Goal: Task Accomplishment & Management: Manage account settings

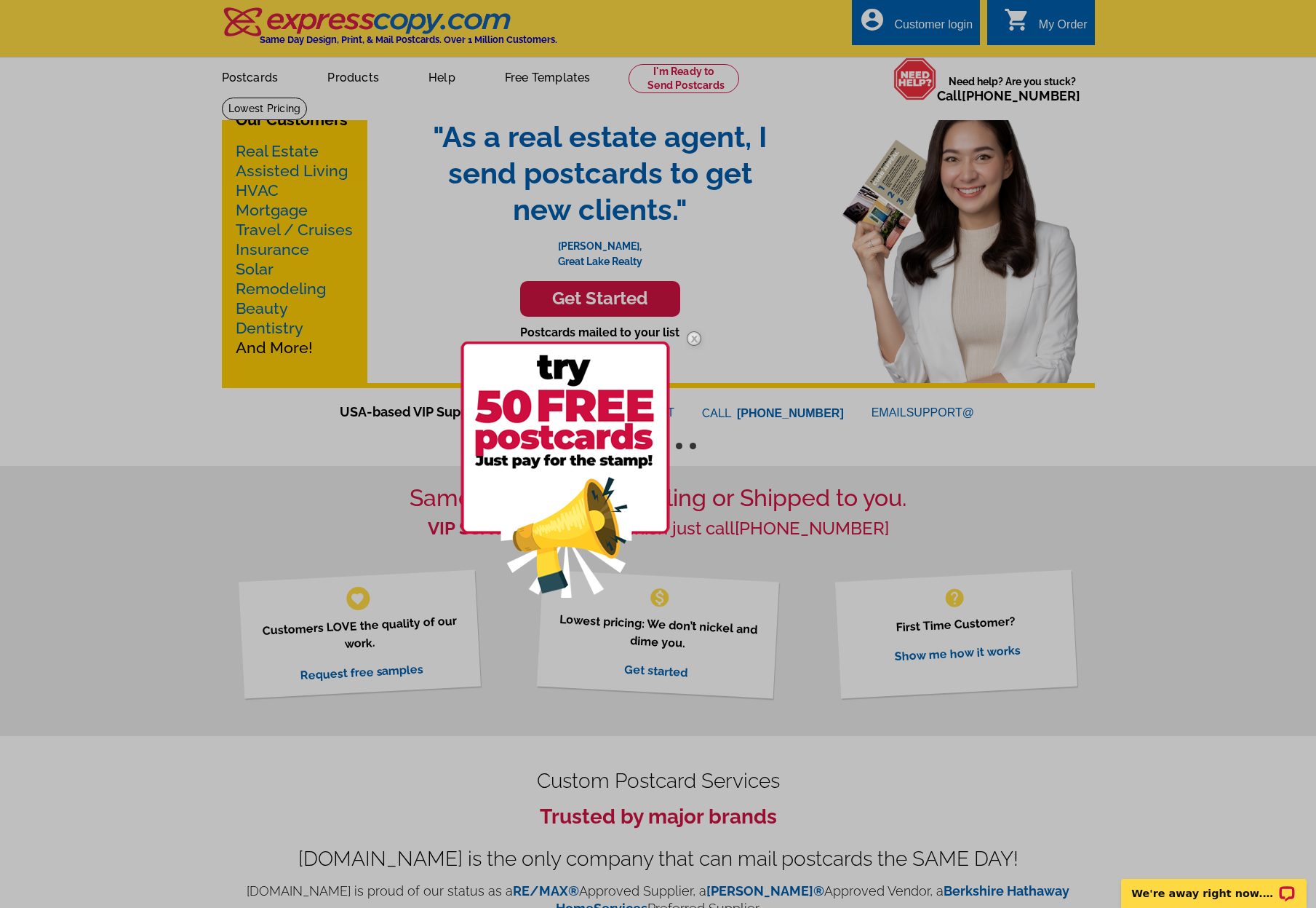
click at [964, 25] on div at bounding box center [658, 454] width 1316 height 908
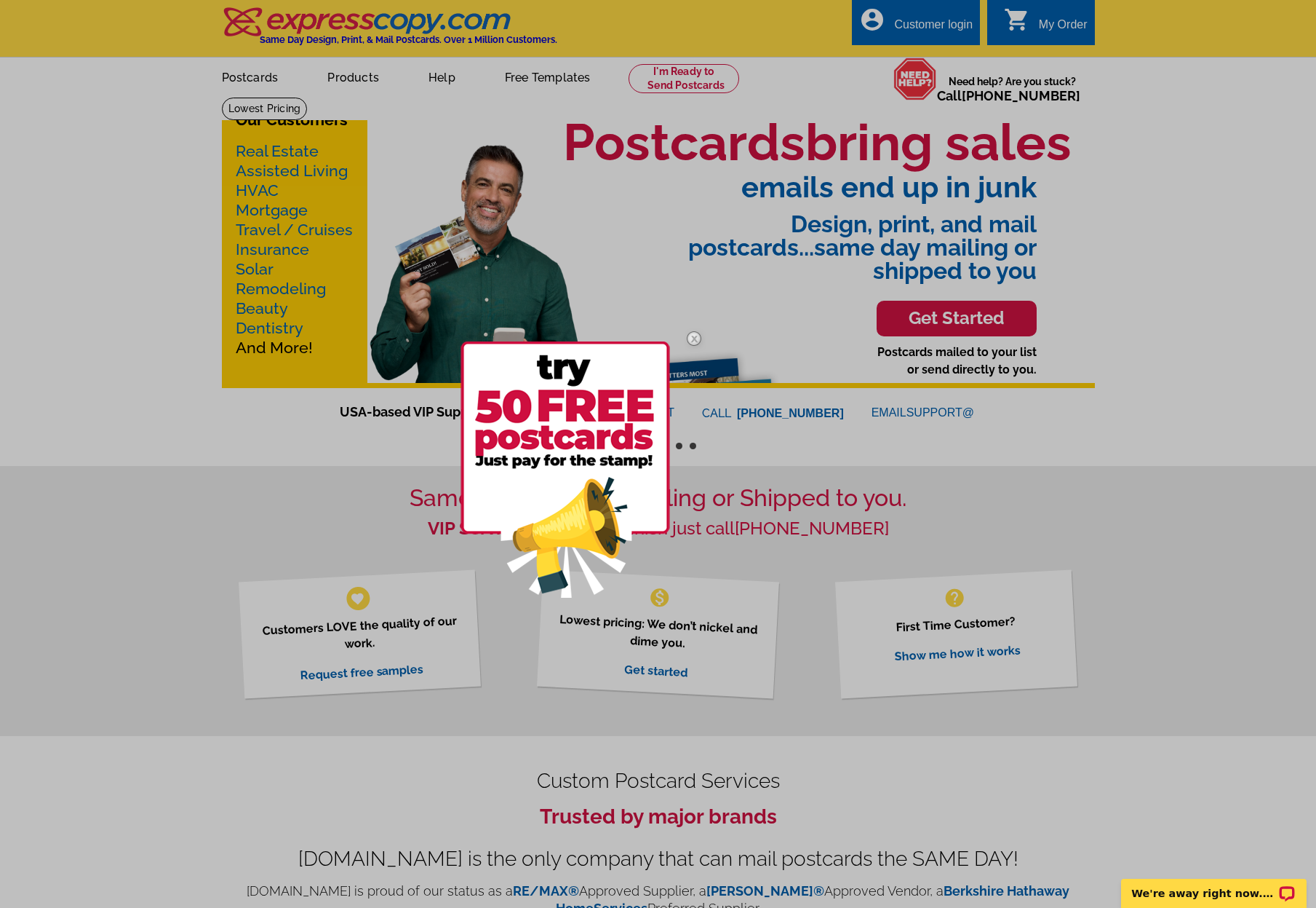
click at [911, 23] on div at bounding box center [658, 454] width 1316 height 908
click at [694, 340] on img at bounding box center [694, 338] width 42 height 42
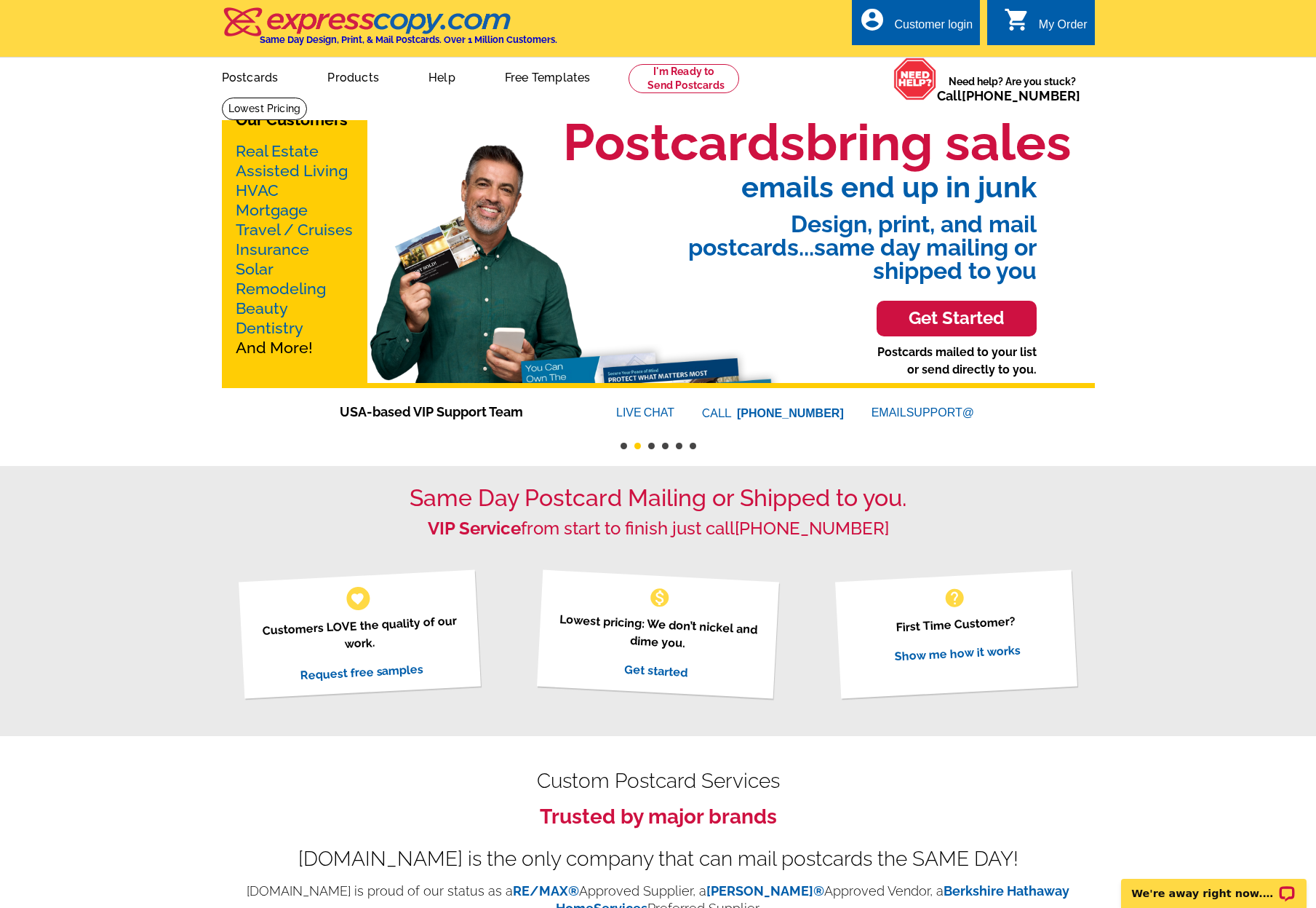
click at [933, 21] on div "Customer login" at bounding box center [933, 29] width 78 height 20
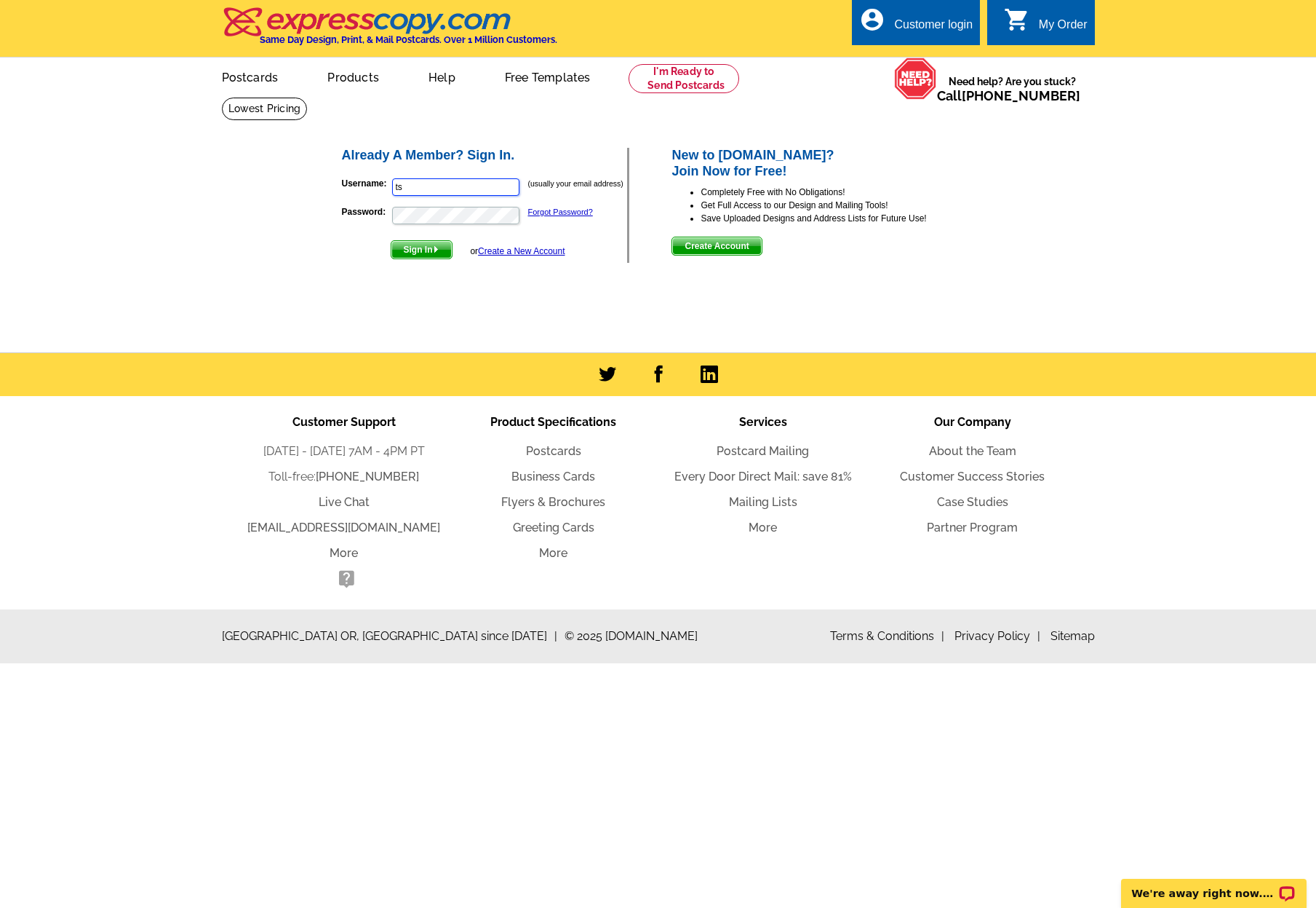
type input "t"
type input "s"
type input "[PERSON_NAME][EMAIL_ADDRESS][DOMAIN_NAME]"
click at [422, 249] on button "Sign In" at bounding box center [421, 249] width 61 height 19
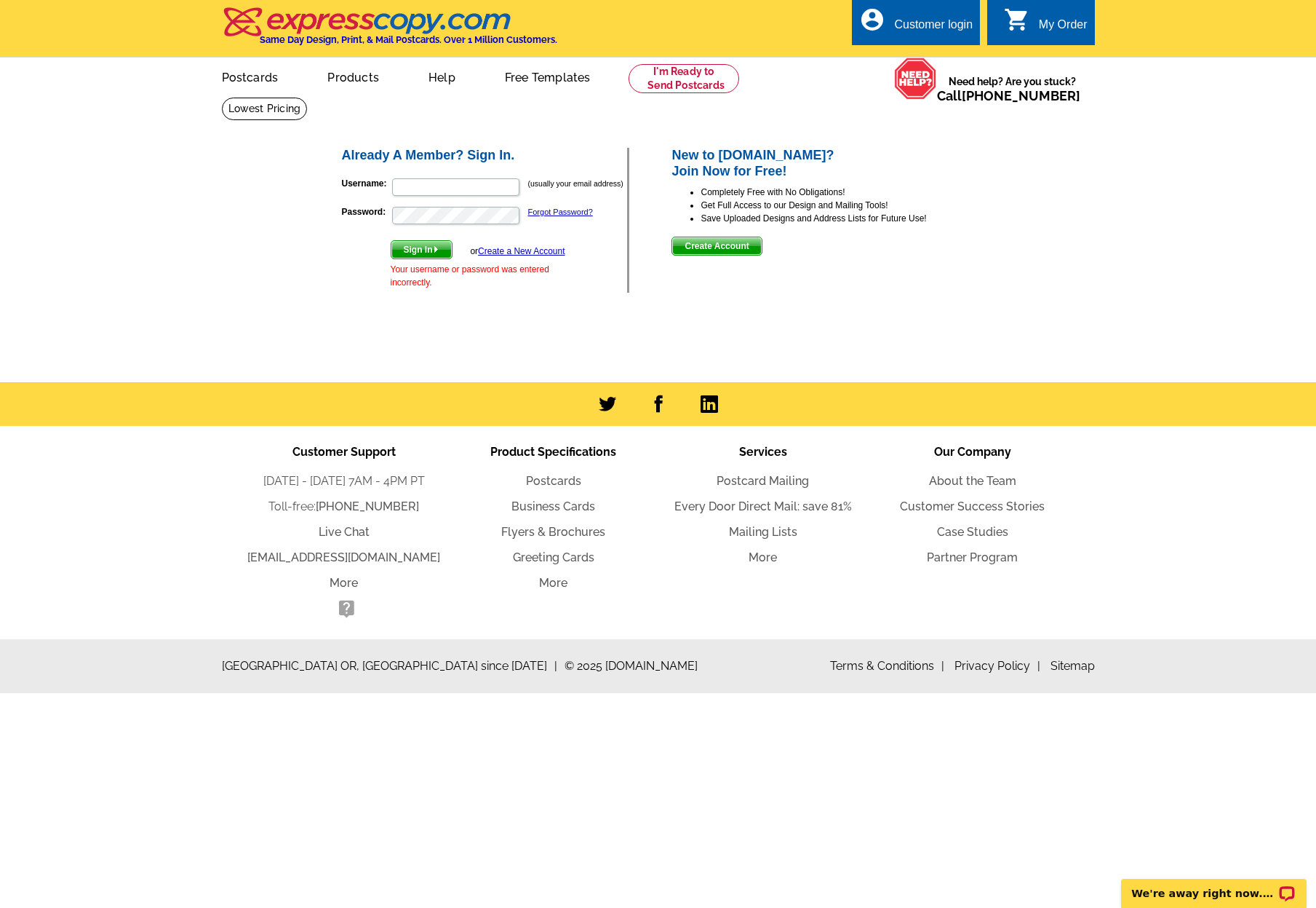
click at [465, 177] on p "Username: (usually your email address)" at bounding box center [485, 187] width 286 height 20
type input "[PERSON_NAME][EMAIL_ADDRESS][DOMAIN_NAME]"
click at [448, 206] on p "Password: Forgot Password?" at bounding box center [485, 216] width 286 height 20
click at [422, 249] on button "Sign In" at bounding box center [421, 249] width 61 height 19
click at [459, 185] on input "[PERSON_NAME][EMAIL_ADDRESS][DOMAIN_NAME]" at bounding box center [456, 187] width 127 height 18
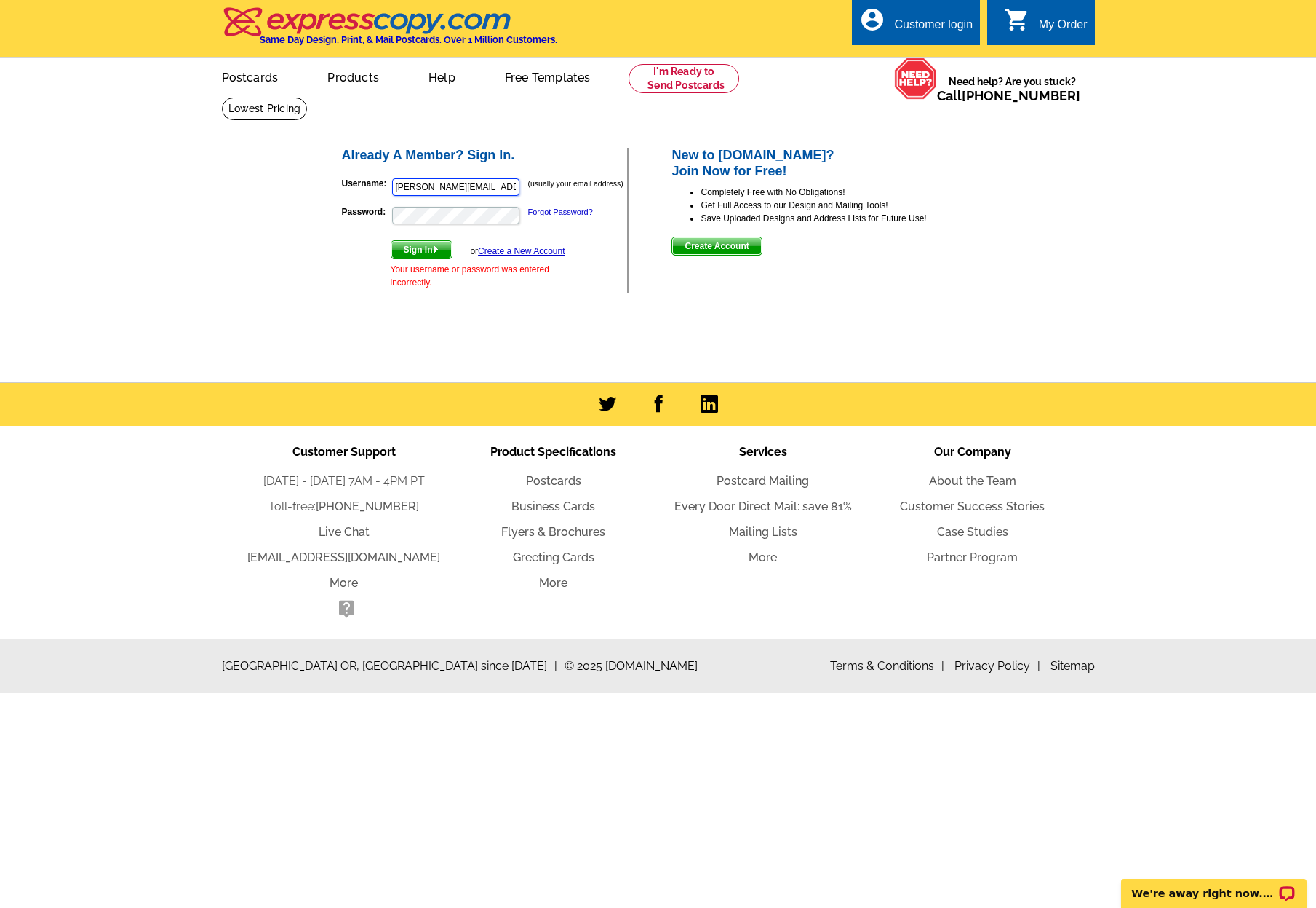
type input "[PERSON_NAME][EMAIL_ADDRESS][DOMAIN_NAME]"
click at [443, 243] on span "Sign In" at bounding box center [421, 249] width 60 height 18
